Goal: Information Seeking & Learning: Compare options

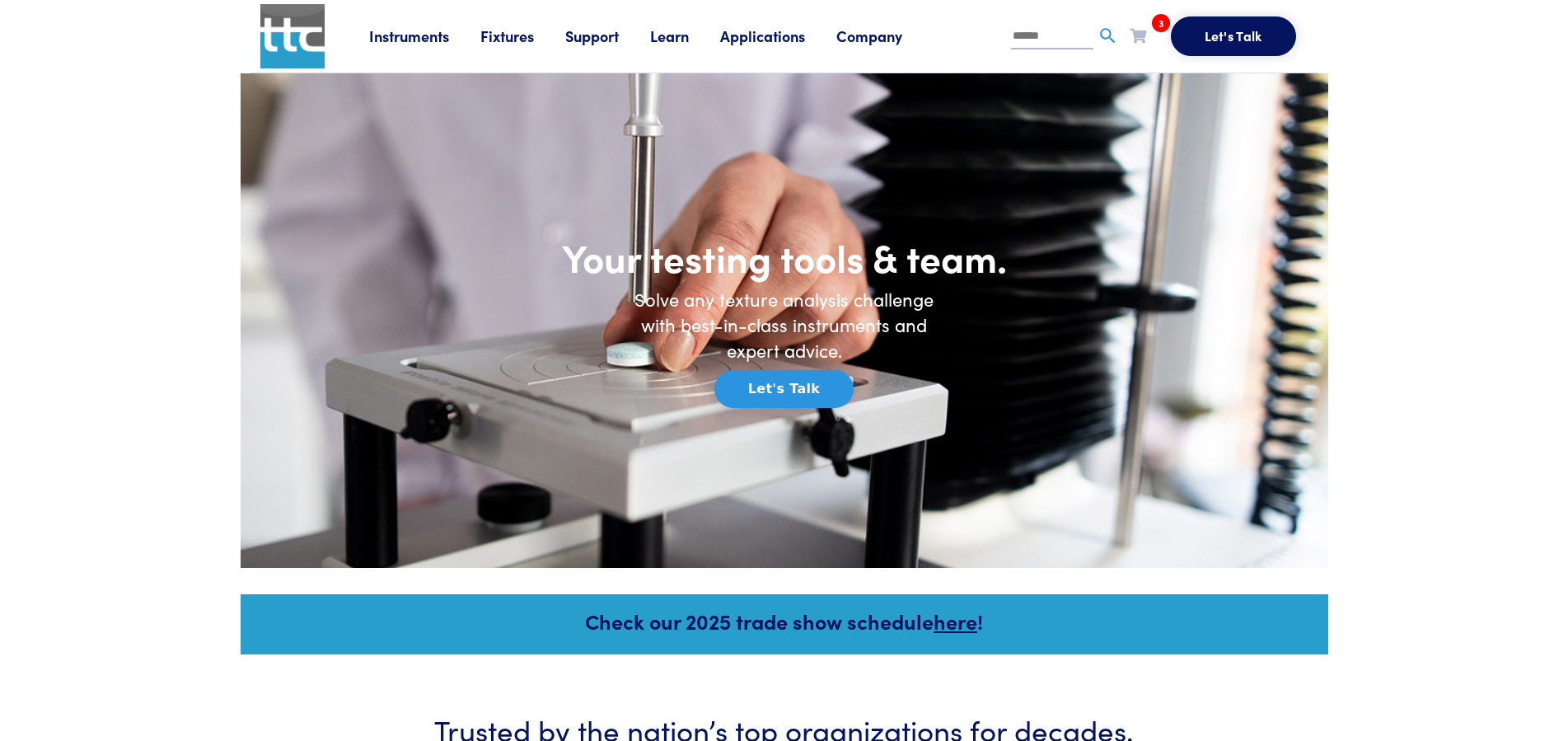
click at [420, 36] on link "Instruments" at bounding box center [425, 35] width 112 height 20
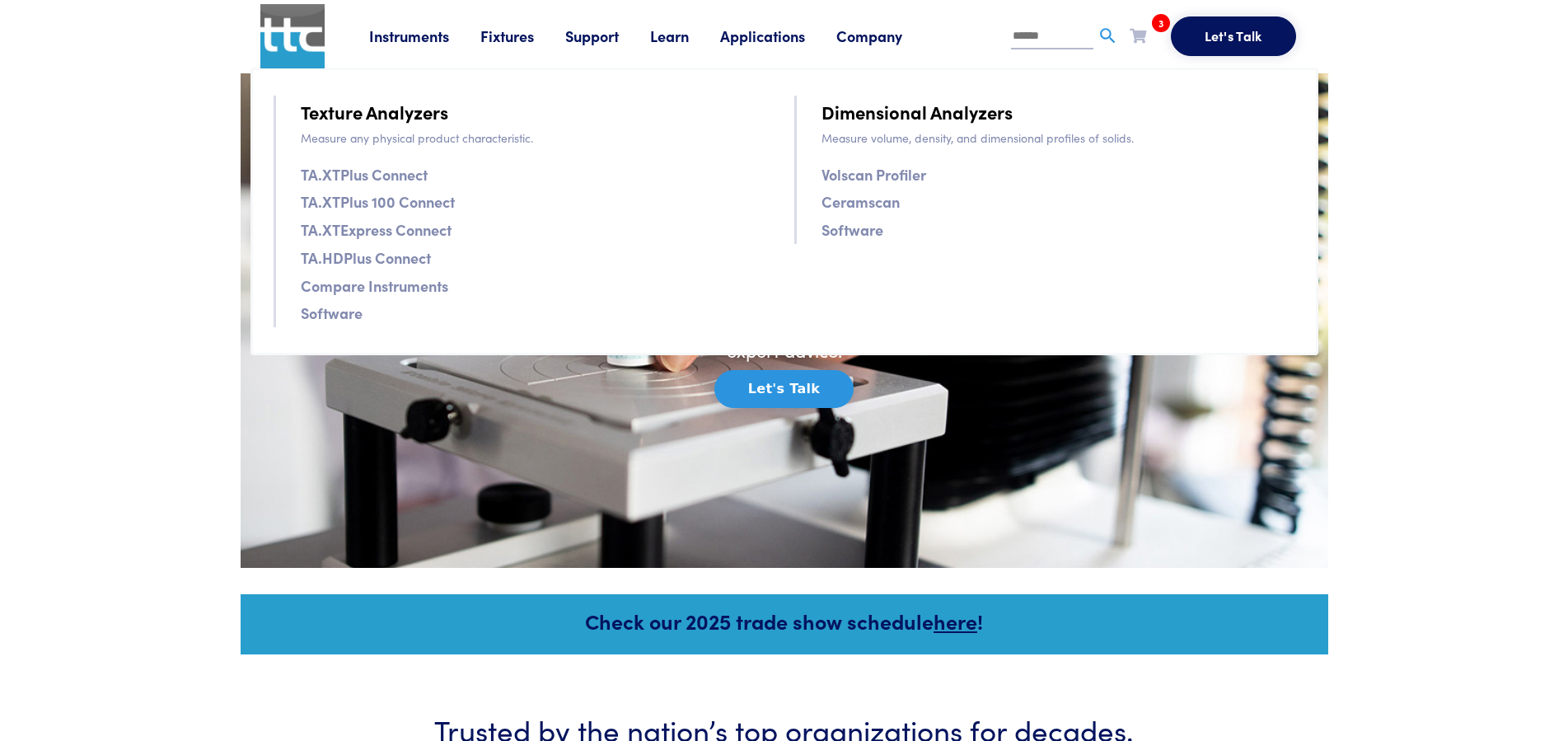
click at [400, 119] on link "Texture Analyzers" at bounding box center [374, 112] width 148 height 29
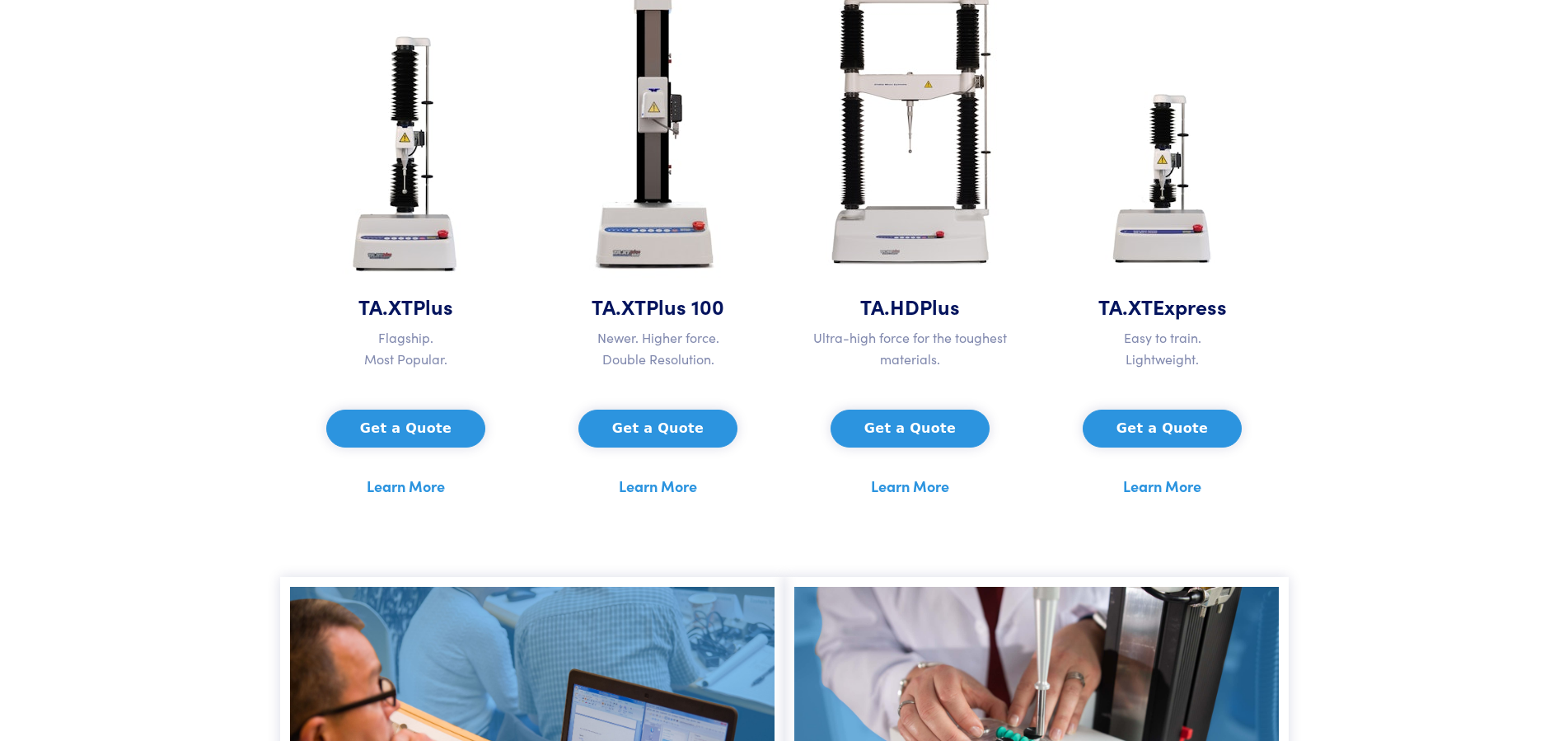
scroll to position [841, 0]
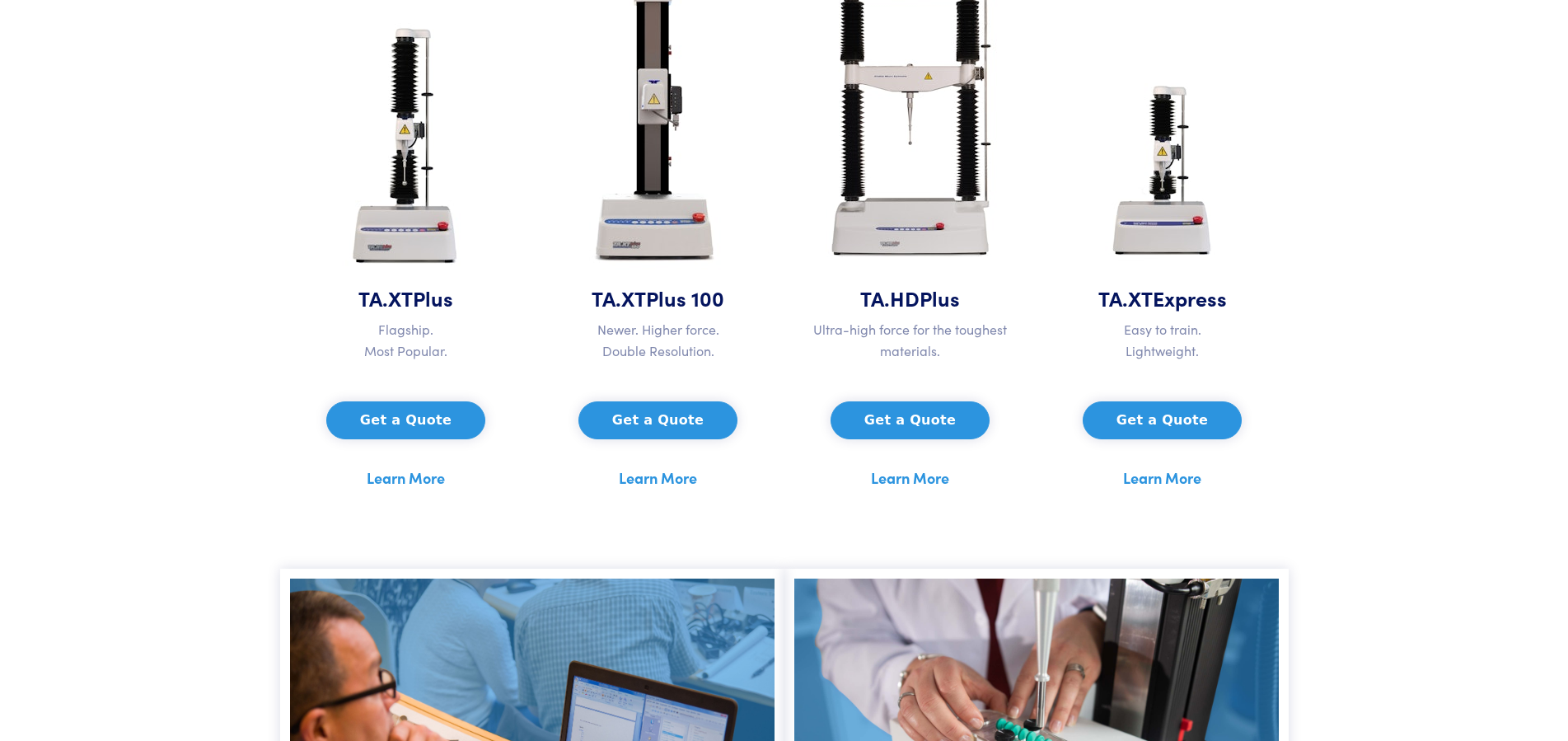
click at [422, 476] on link "Learn More" at bounding box center [406, 477] width 79 height 25
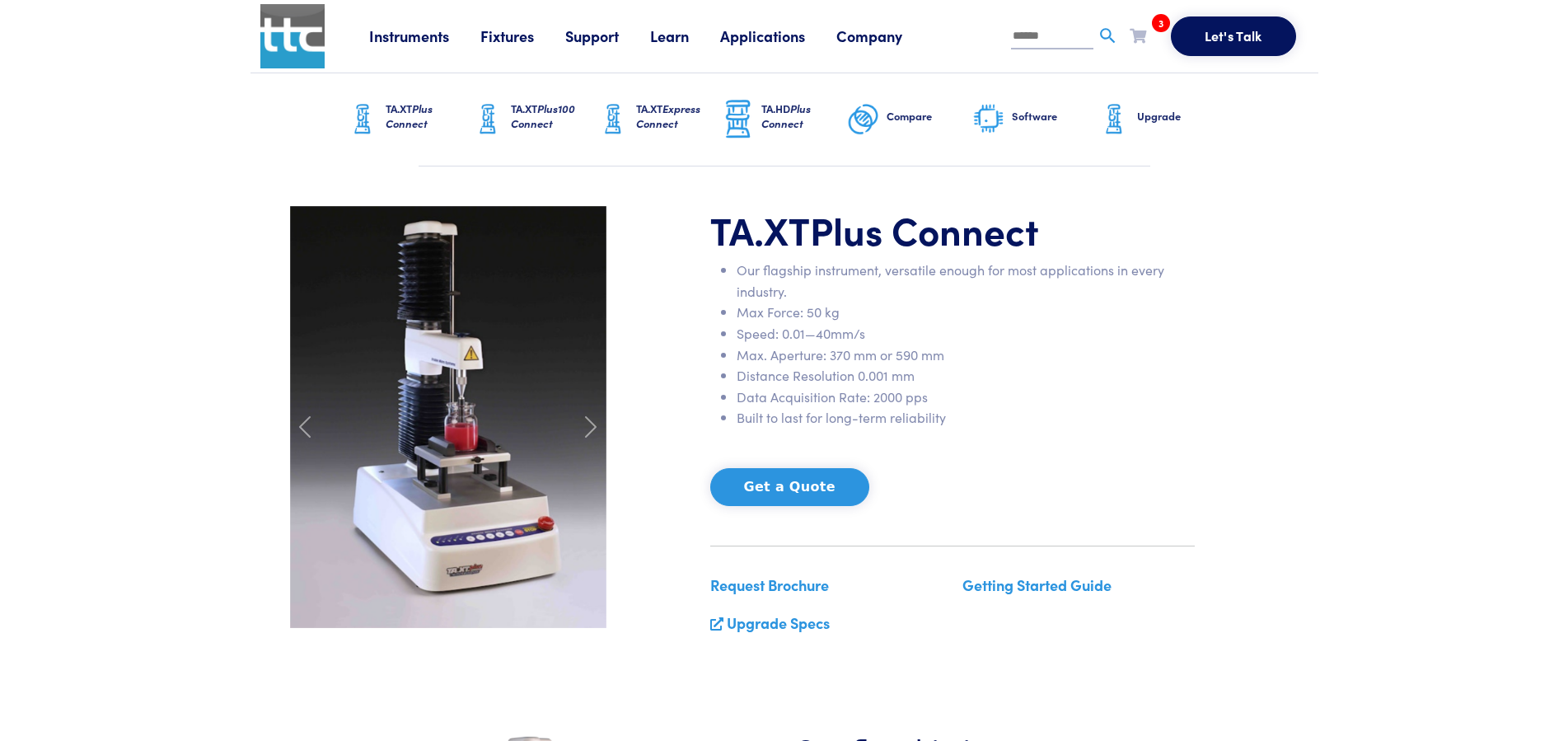
click at [890, 319] on li "Max Force: 50 kg" at bounding box center [966, 312] width 458 height 21
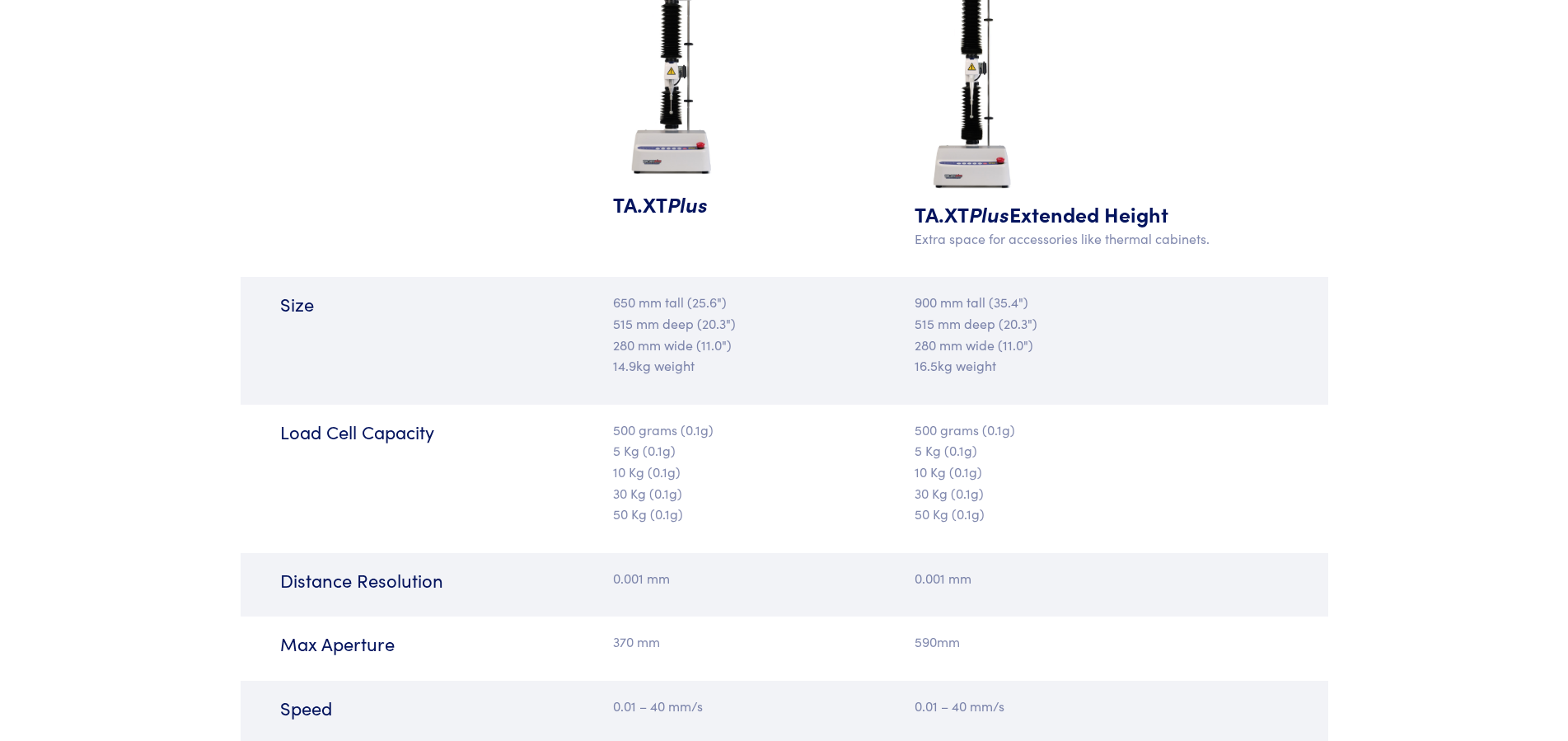
scroll to position [1766, 0]
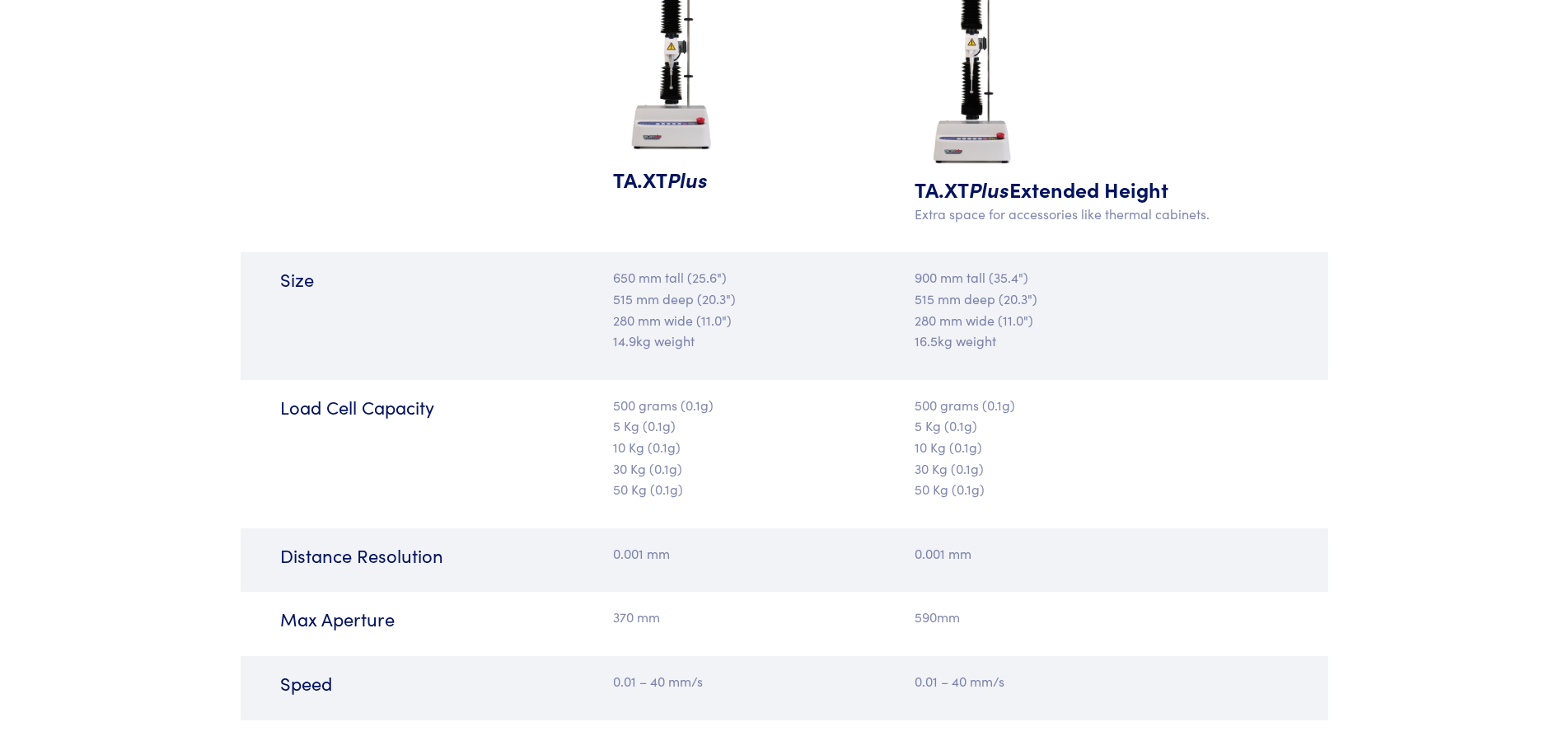
click at [992, 493] on p "500 grams (0.1g) 5 Kg (0.1g) 10 Kg (0.1g) 30 Kg (0.1g) 50 Kg (0.1g)" at bounding box center [1071, 447] width 313 height 106
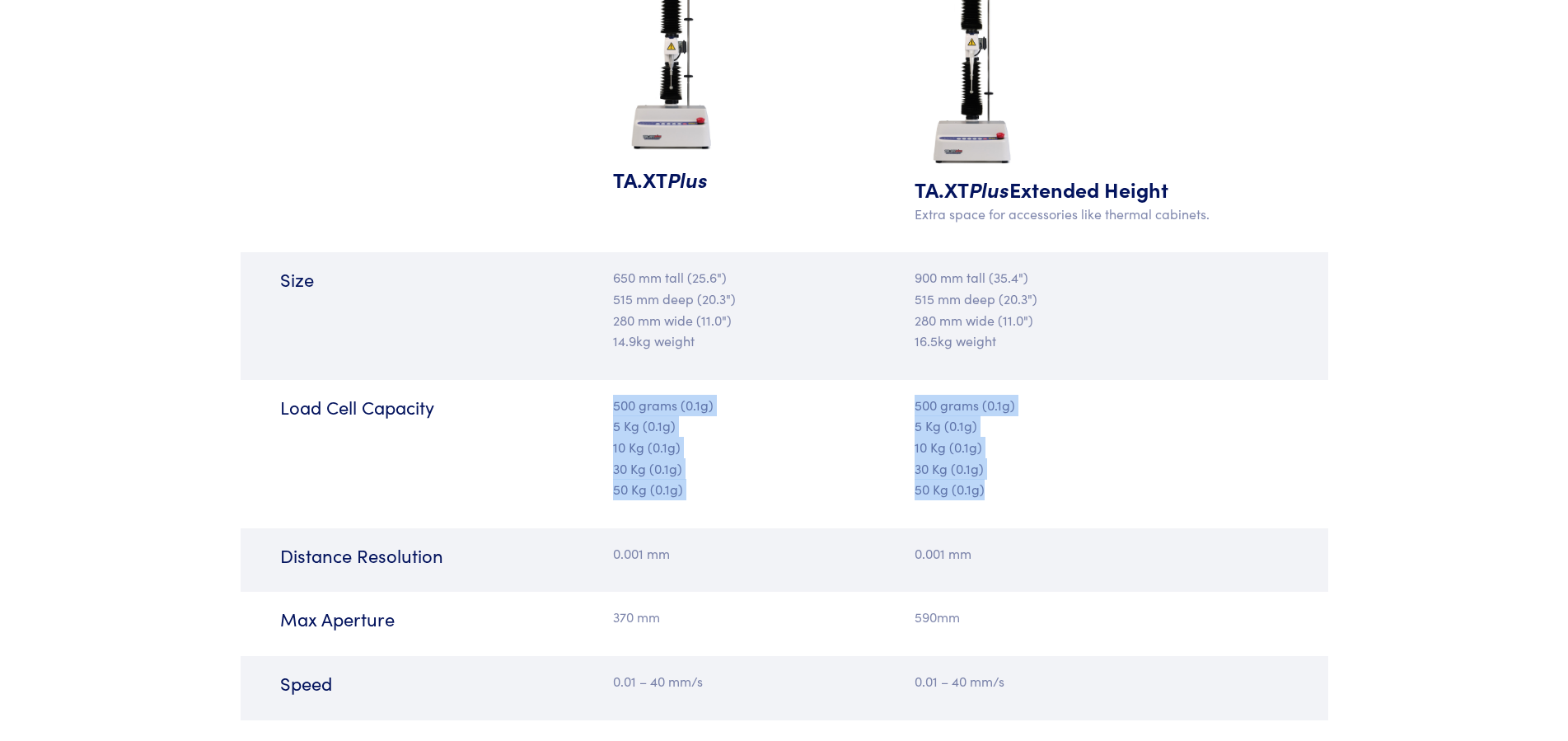
drag, startPoint x: 999, startPoint y: 505, endPoint x: 609, endPoint y: 407, distance: 402.1
click at [609, 407] on div "Load Cell Capacity 500 grams (0.1g) 5 Kg (0.1g) 10 Kg (0.1g) 30 Kg (0.1g) 50 Kg…" at bounding box center [785, 455] width 1088 height 149
click at [1056, 482] on p "500 grams (0.1g) 5 Kg (0.1g) 10 Kg (0.1g) 30 Kg (0.1g) 50 Kg (0.1g)" at bounding box center [1071, 447] width 313 height 106
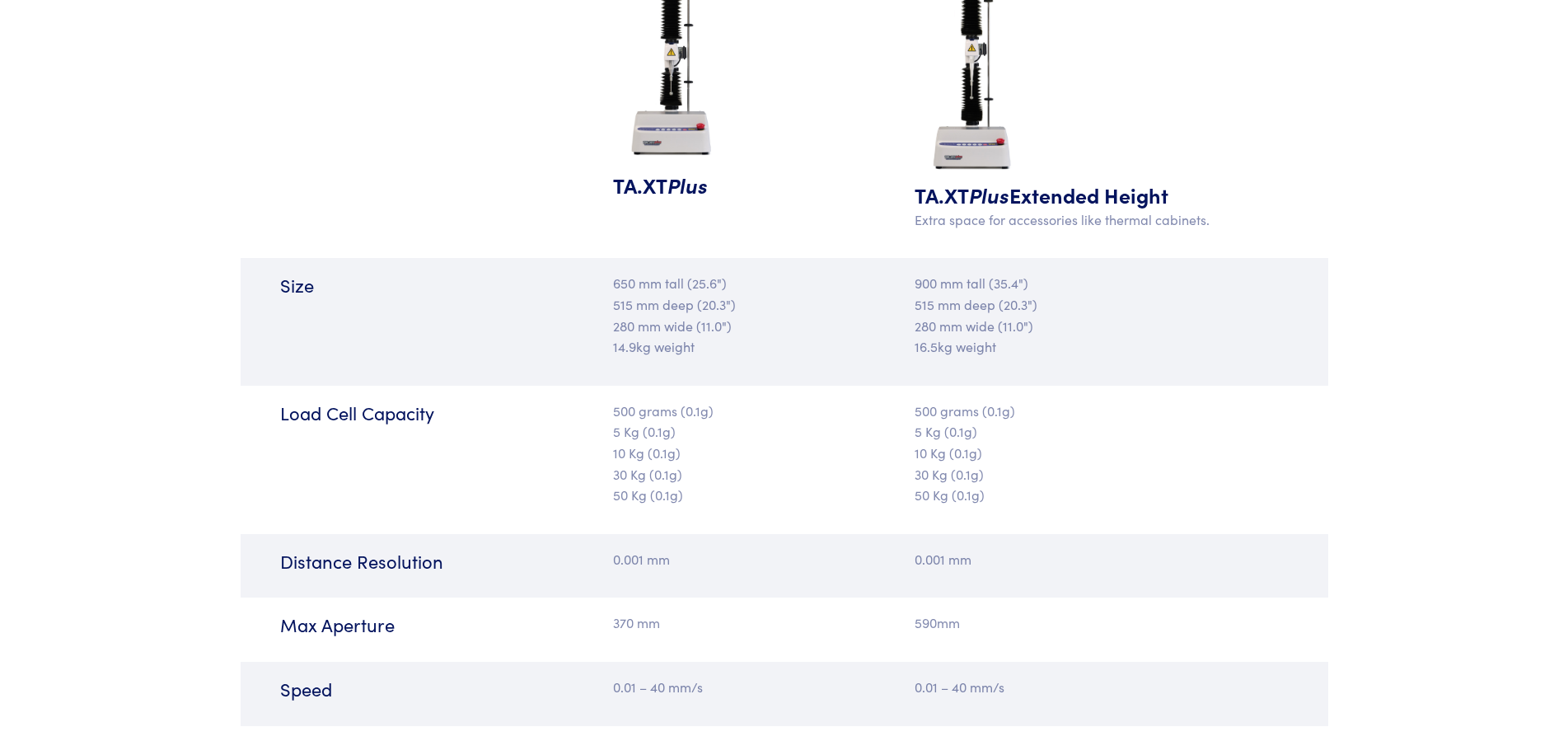
scroll to position [1850, 0]
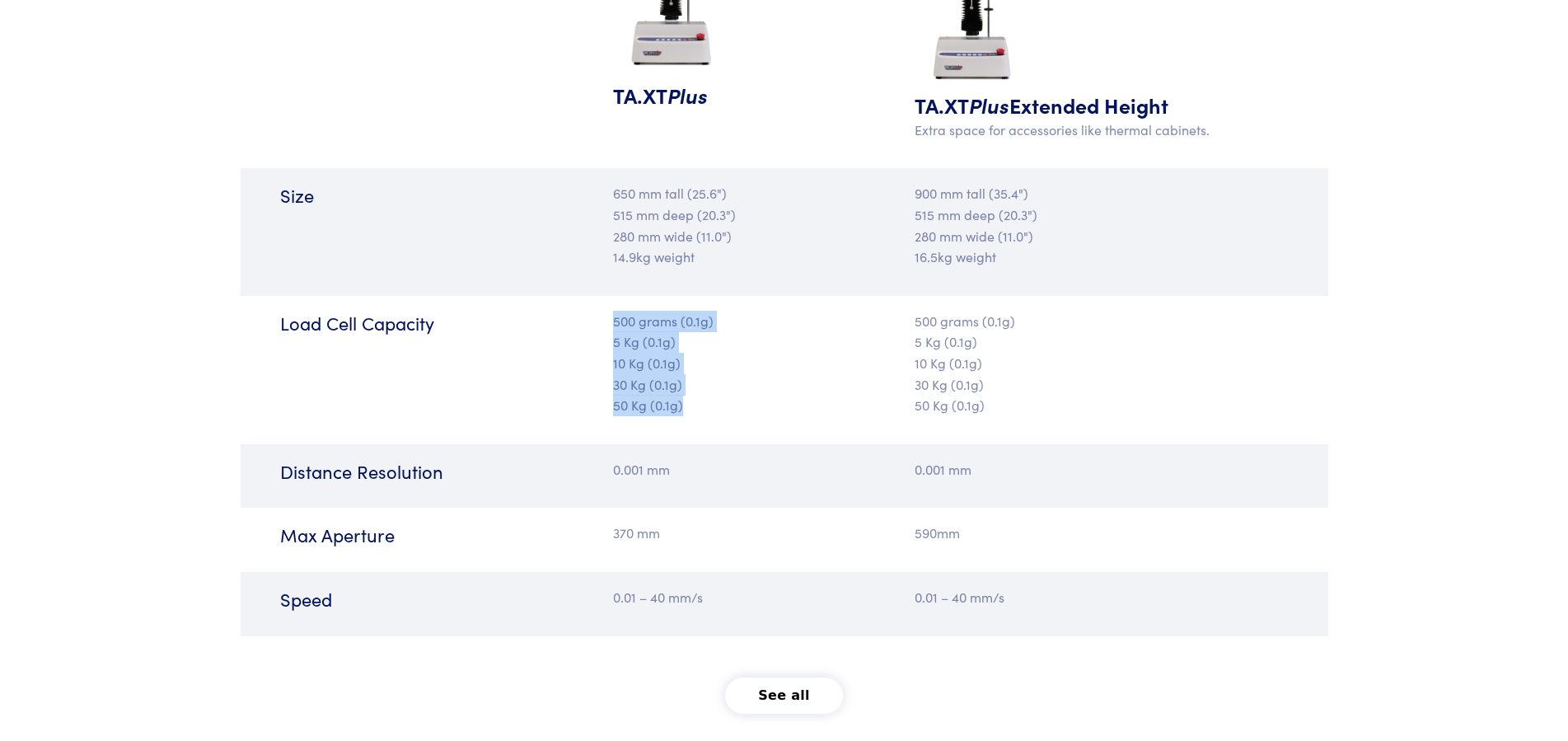
drag, startPoint x: 696, startPoint y: 407, endPoint x: 593, endPoint y: 399, distance: 103.3
click at [593, 399] on div "Load Cell Capacity 500 grams (0.1g) 5 Kg (0.1g) 10 Kg (0.1g) 30 Kg (0.1g) 50 Kg…" at bounding box center [785, 370] width 1088 height 149
click at [688, 391] on p "500 grams (0.1g) 5 Kg (0.1g) 10 Kg (0.1g) 30 Kg (0.1g) 50 Kg (0.1g)" at bounding box center [694, 363] width 161 height 106
click at [693, 412] on p "500 grams (0.1g) 5 Kg (0.1g) 10 Kg (0.1g) 30 Kg (0.1g) 50 Kg (0.1g)" at bounding box center [694, 363] width 161 height 106
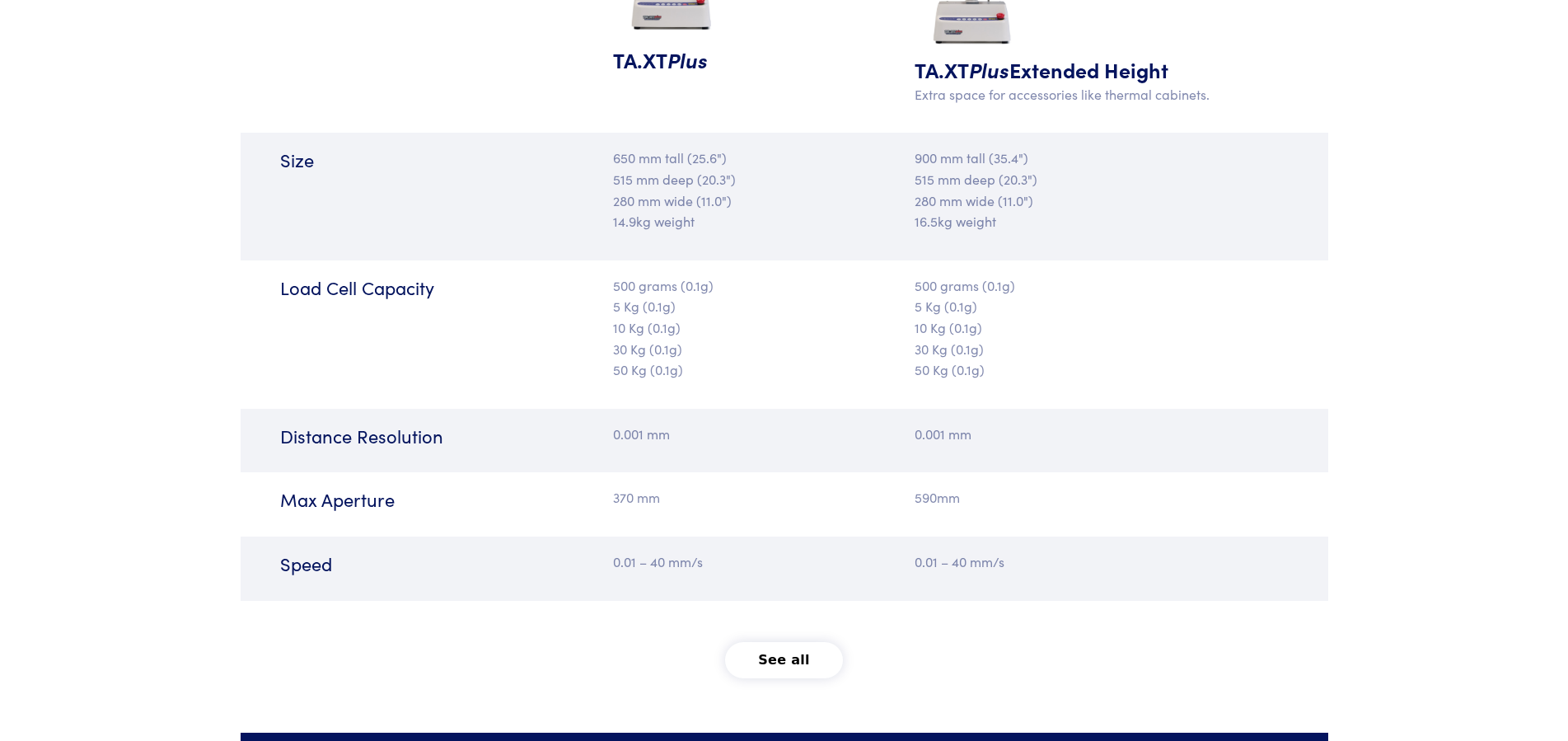
scroll to position [1934, 0]
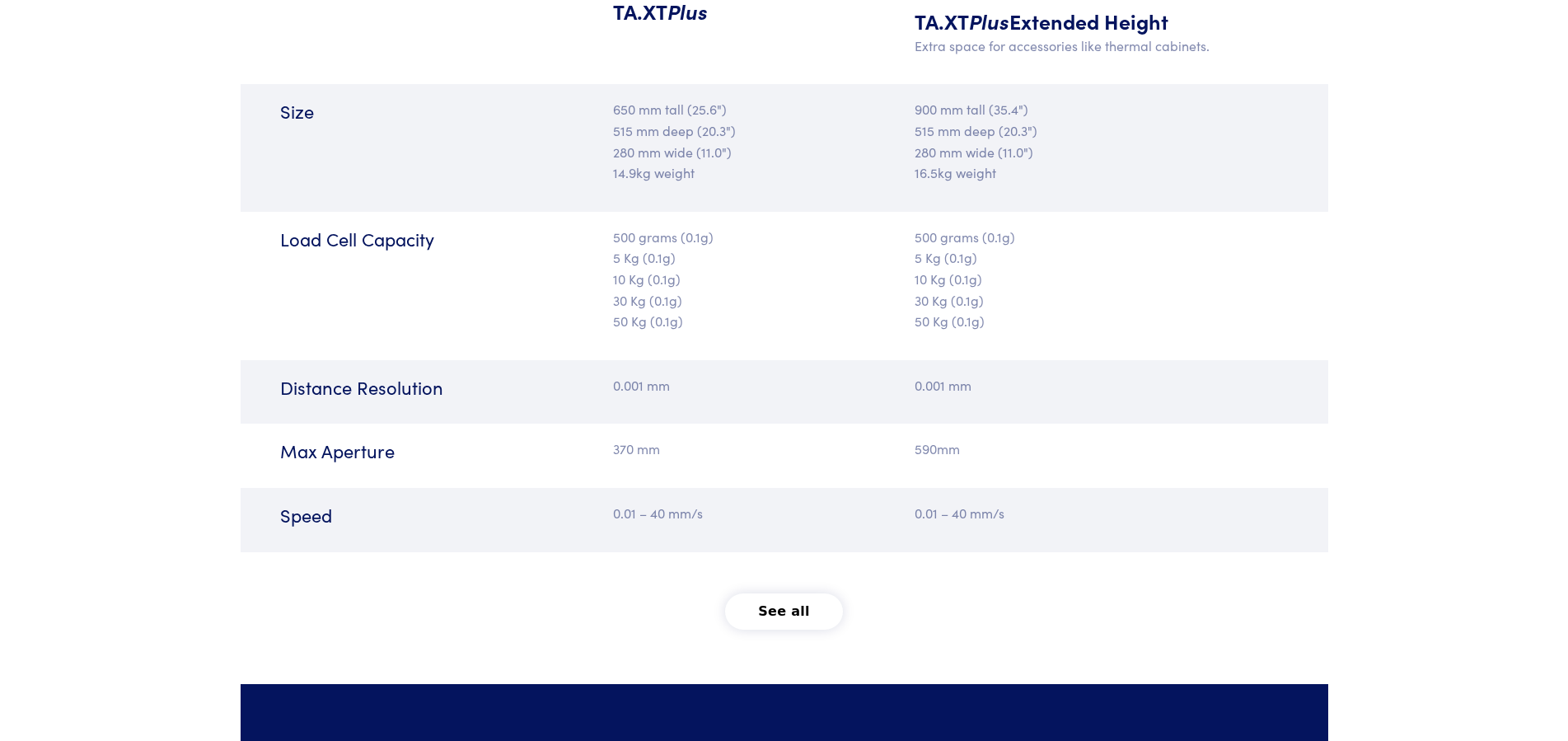
click at [794, 333] on div "Load Cell Capacity 500 grams (0.1g) 5 Kg (0.1g) 10 Kg (0.1g) 30 Kg (0.1g) 50 Kg…" at bounding box center [785, 286] width 1088 height 149
click at [808, 330] on div "Load Cell Capacity 500 grams (0.1g) 5 Kg (0.1g) 10 Kg (0.1g) 30 Kg (0.1g) 50 Kg…" at bounding box center [785, 286] width 1088 height 149
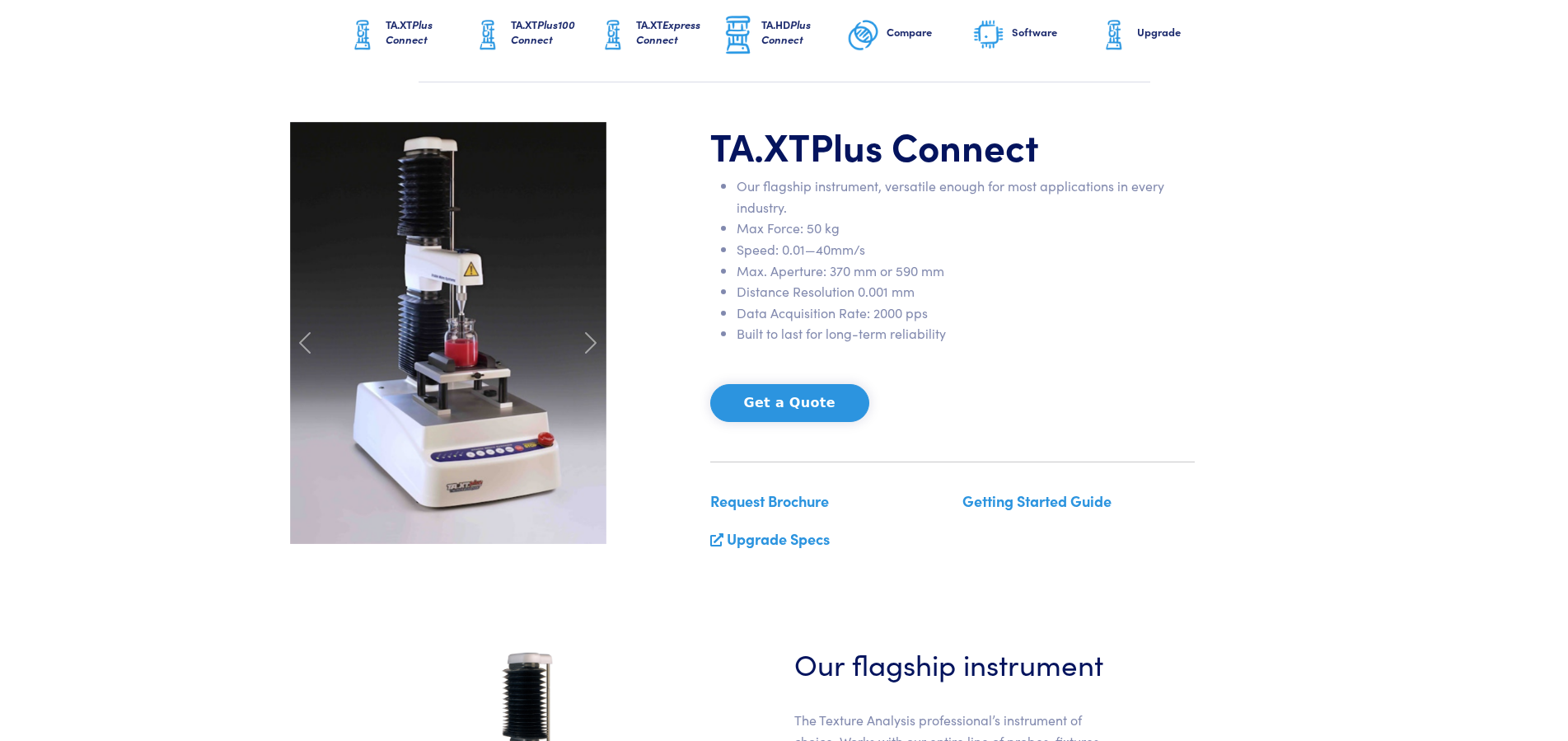
scroll to position [0, 0]
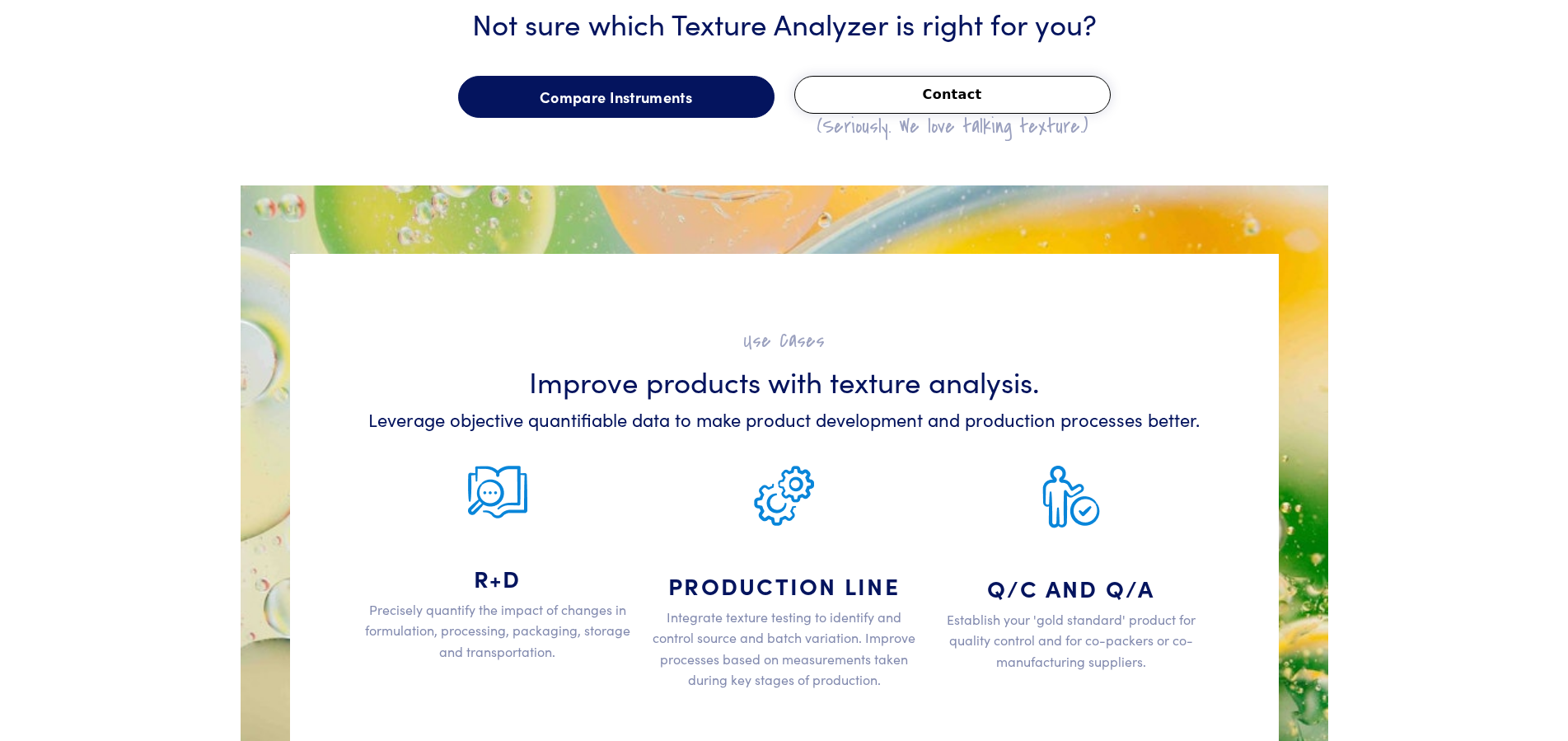
scroll to position [2496, 0]
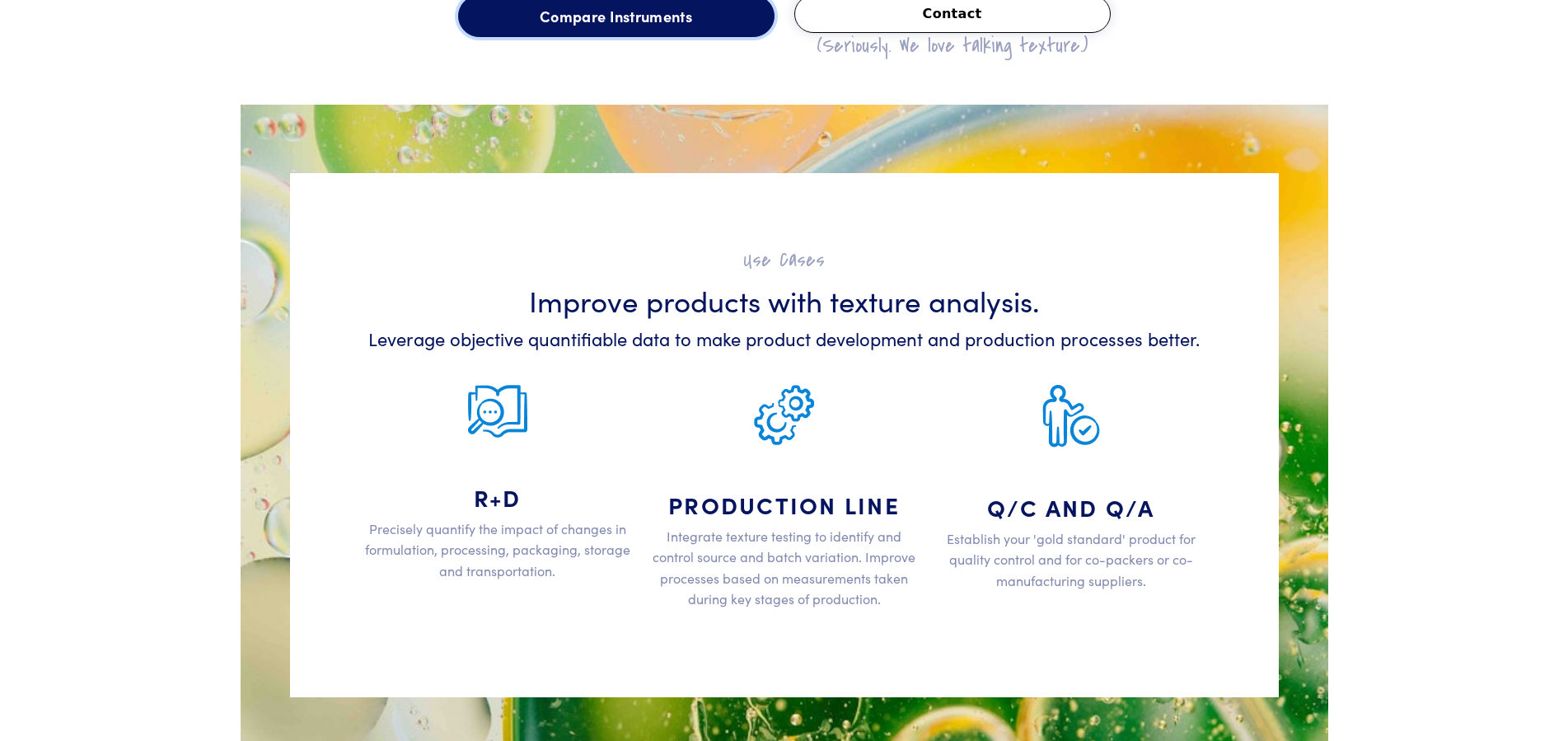
click at [669, 29] on link "Compare Instruments" at bounding box center [616, 16] width 317 height 43
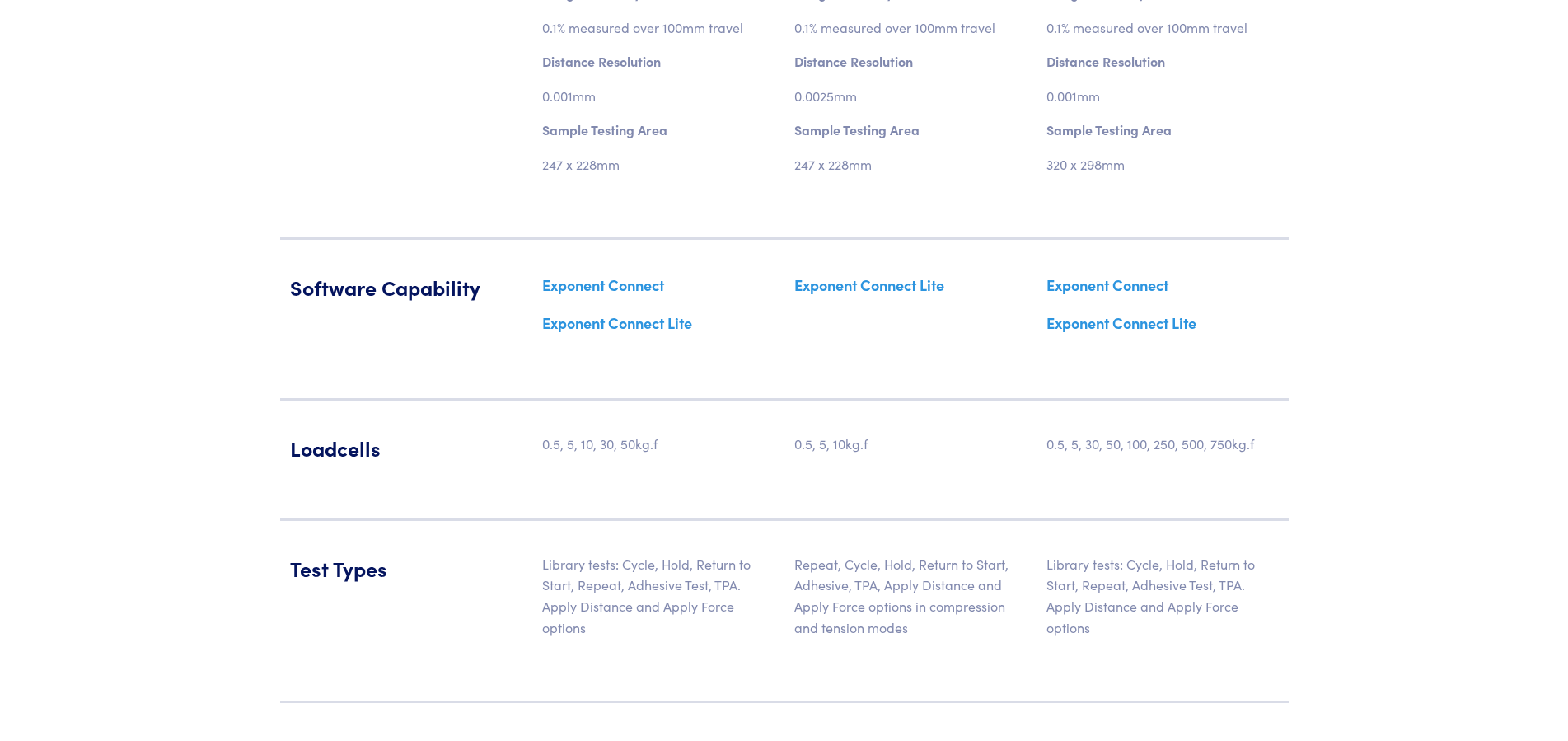
scroll to position [2018, 0]
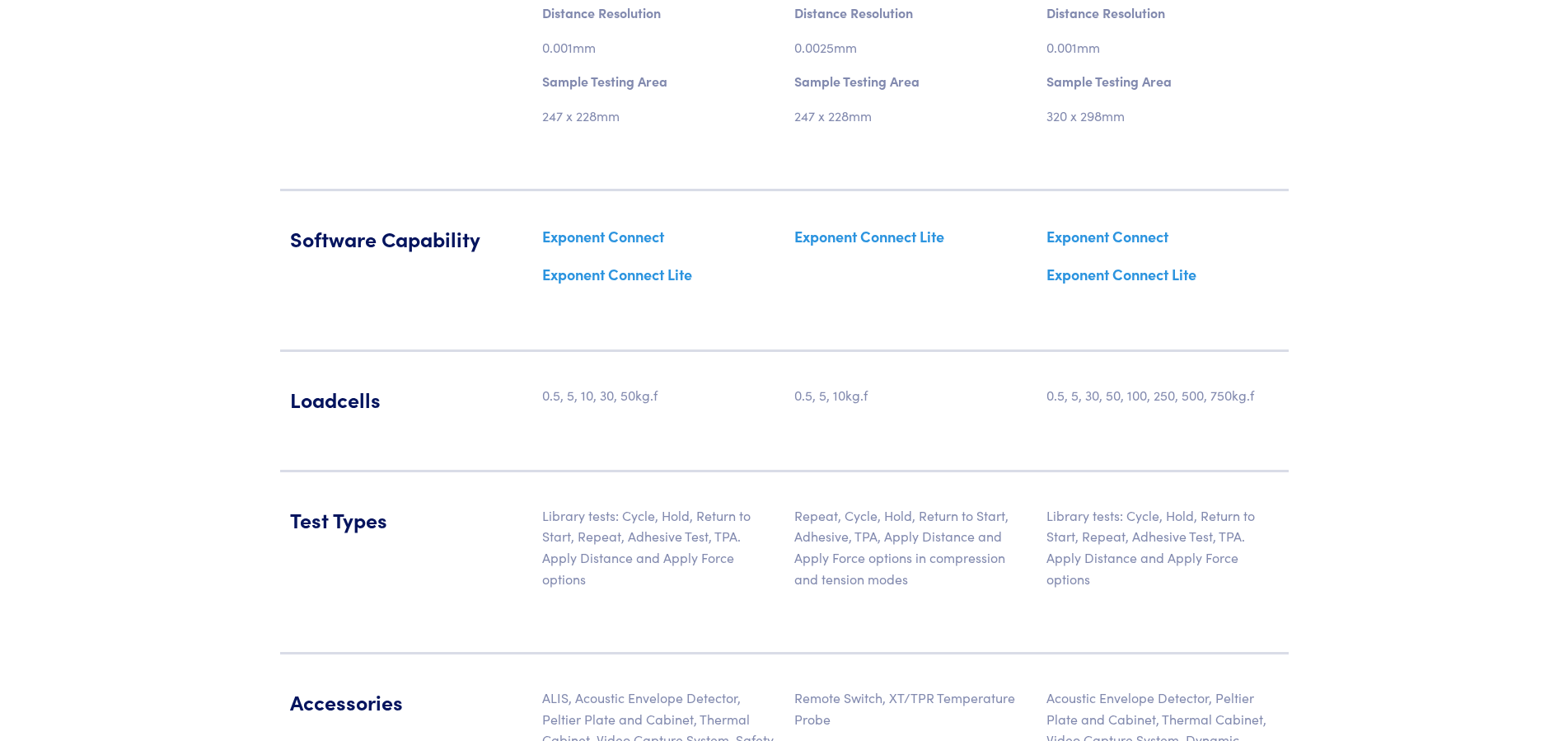
click at [862, 400] on p "0.5, 5, 10kg.f" at bounding box center [830, 395] width 74 height 21
click at [879, 400] on div "0.5, 5, 10kg.f" at bounding box center [911, 403] width 253 height 35
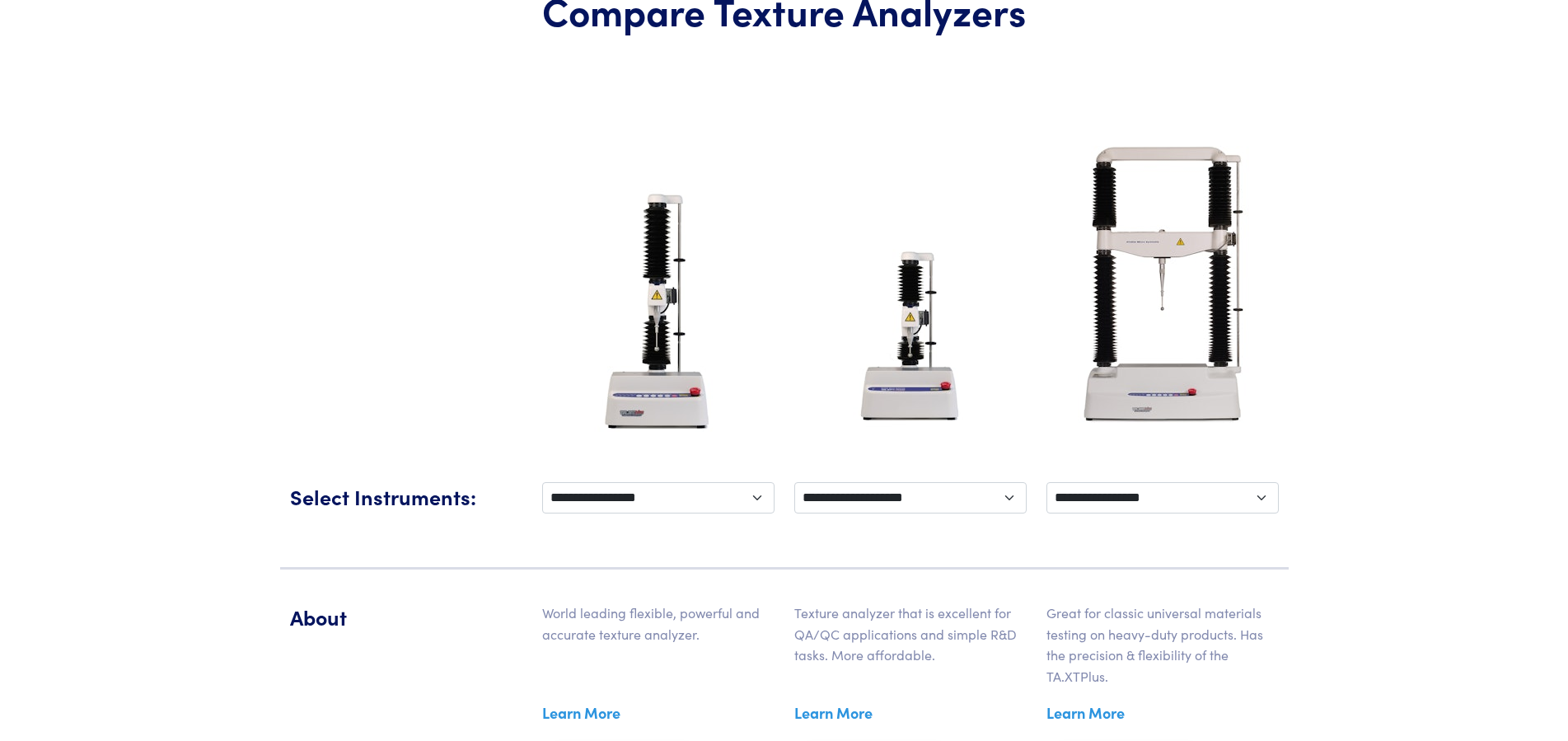
scroll to position [253, 0]
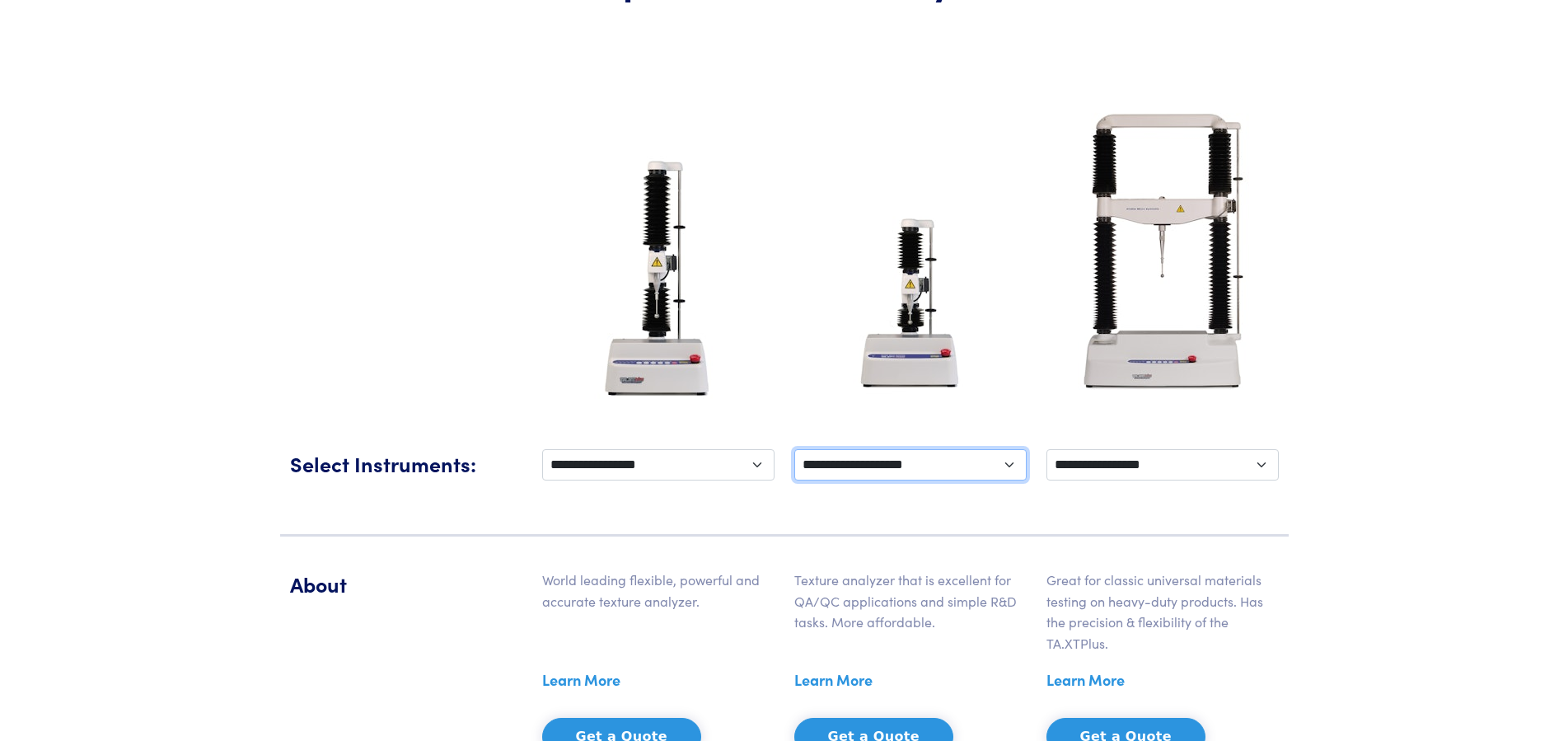
select select "********"
click option "**********" at bounding box center [0, 0] width 0 height 0
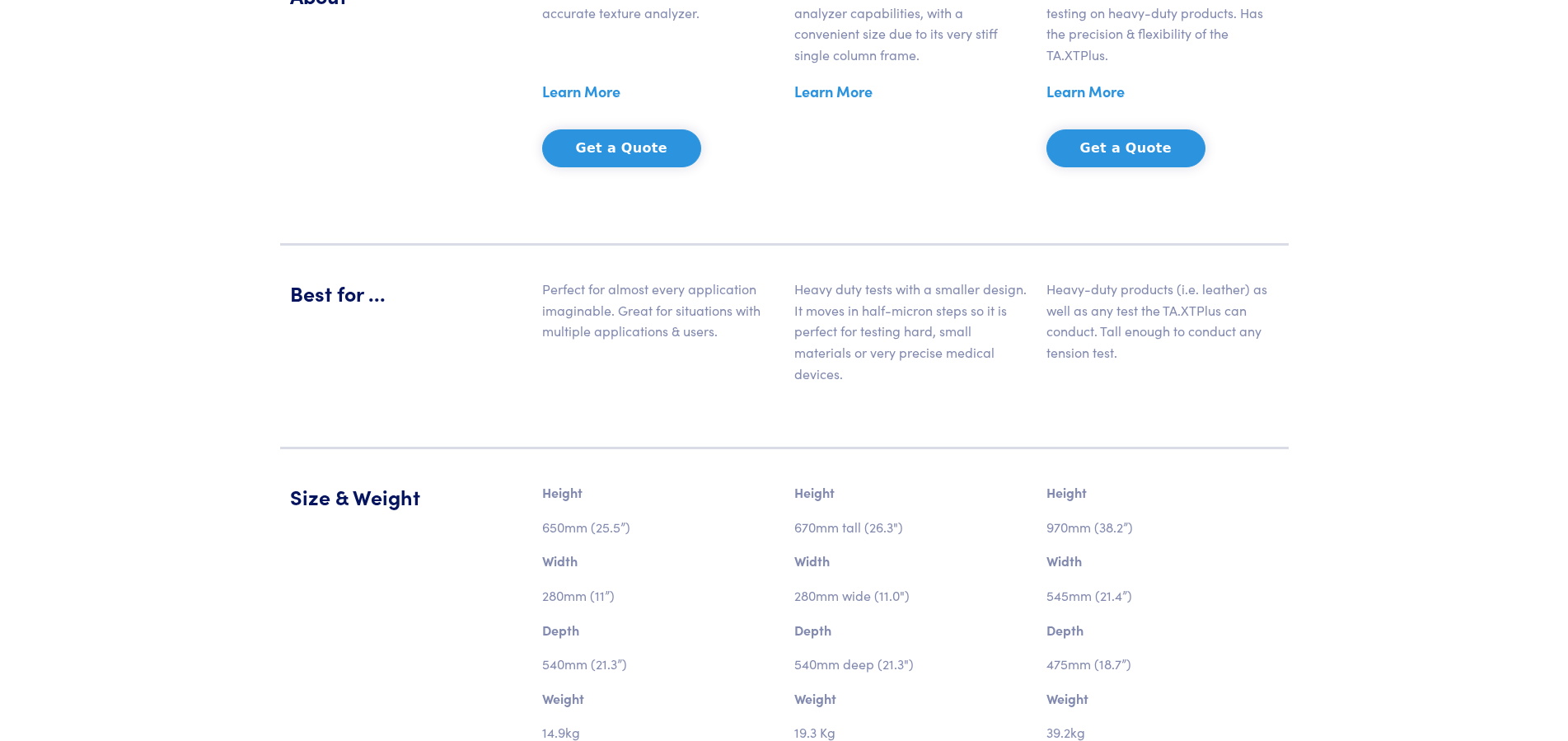
scroll to position [421, 0]
